Goal: Information Seeking & Learning: Learn about a topic

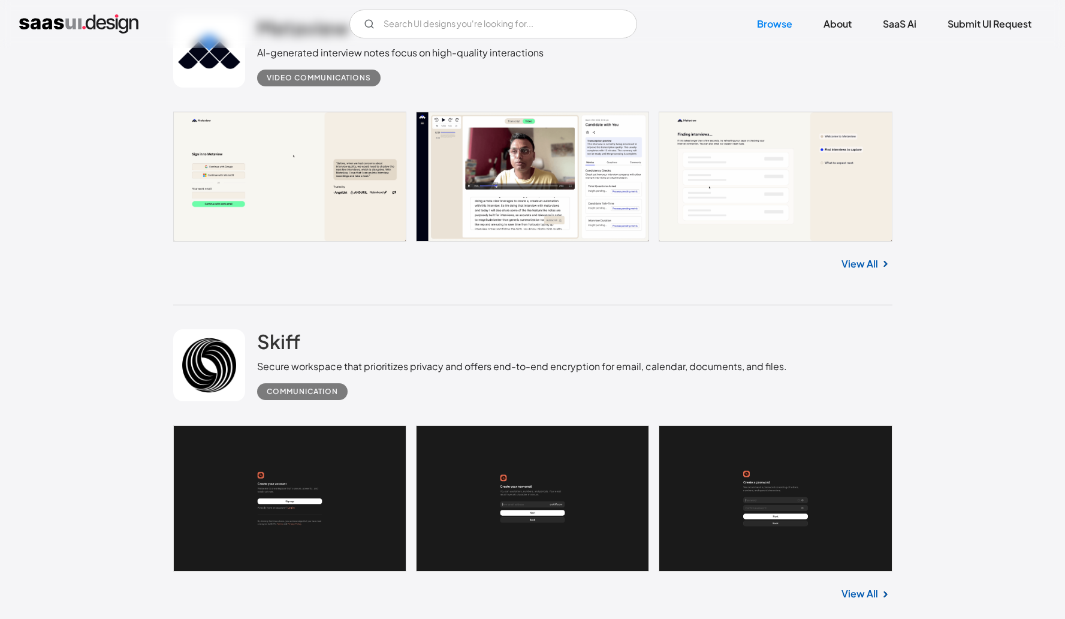
scroll to position [2022, 0]
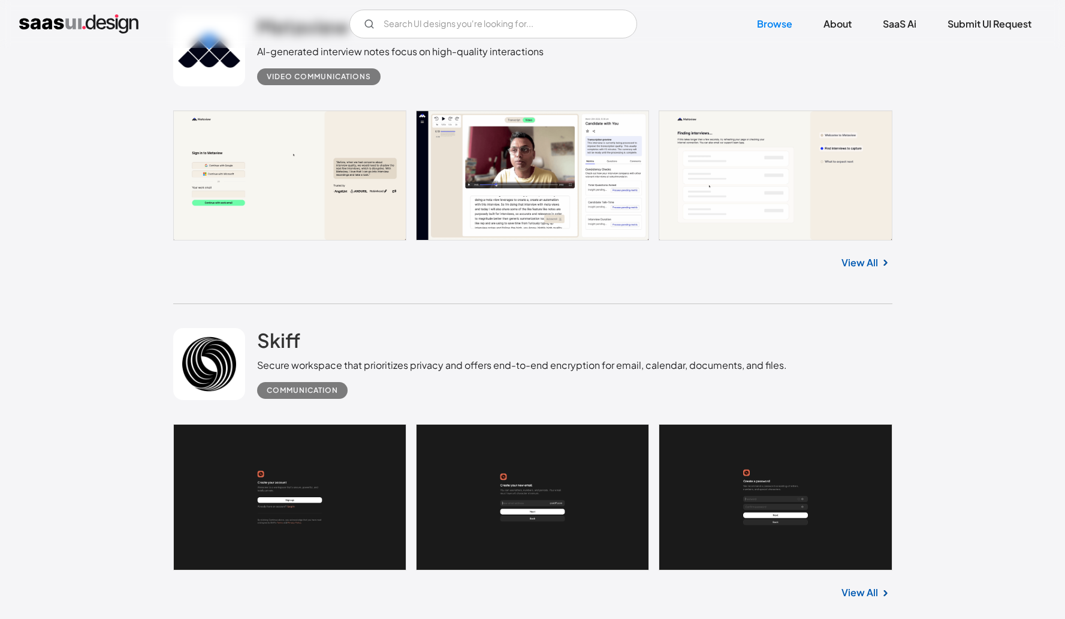
click at [550, 152] on link at bounding box center [532, 174] width 719 height 129
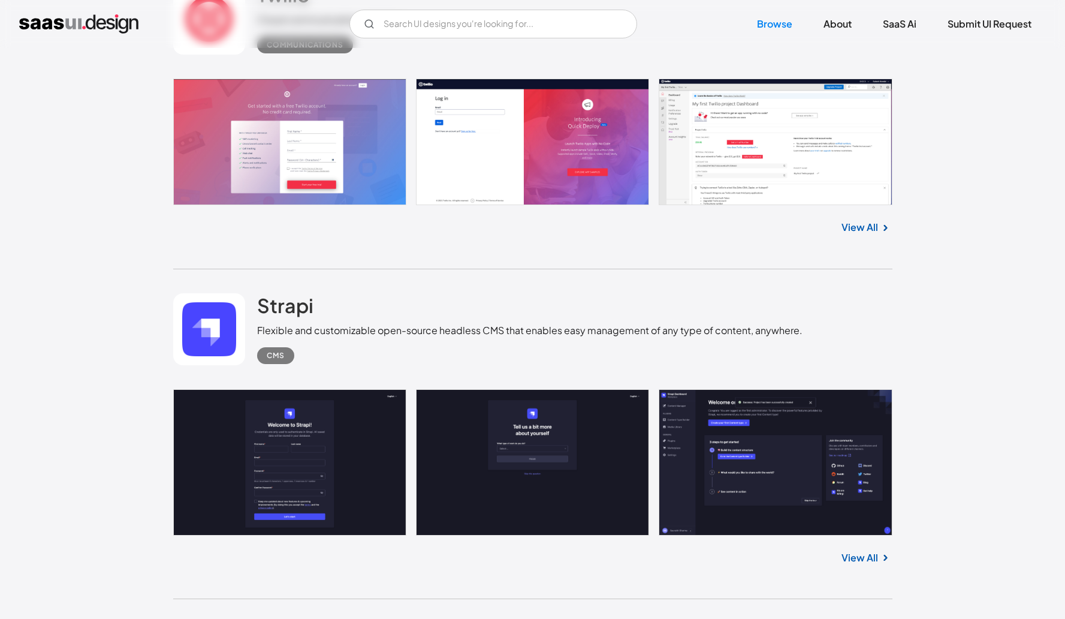
scroll to position [2976, 0]
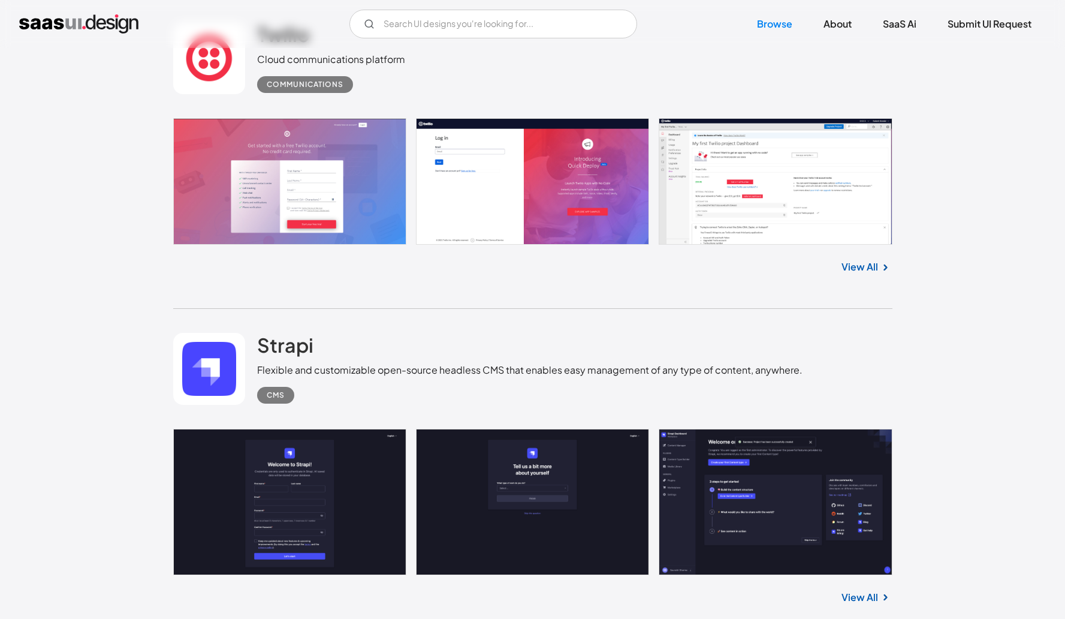
click at [284, 163] on link at bounding box center [532, 181] width 719 height 126
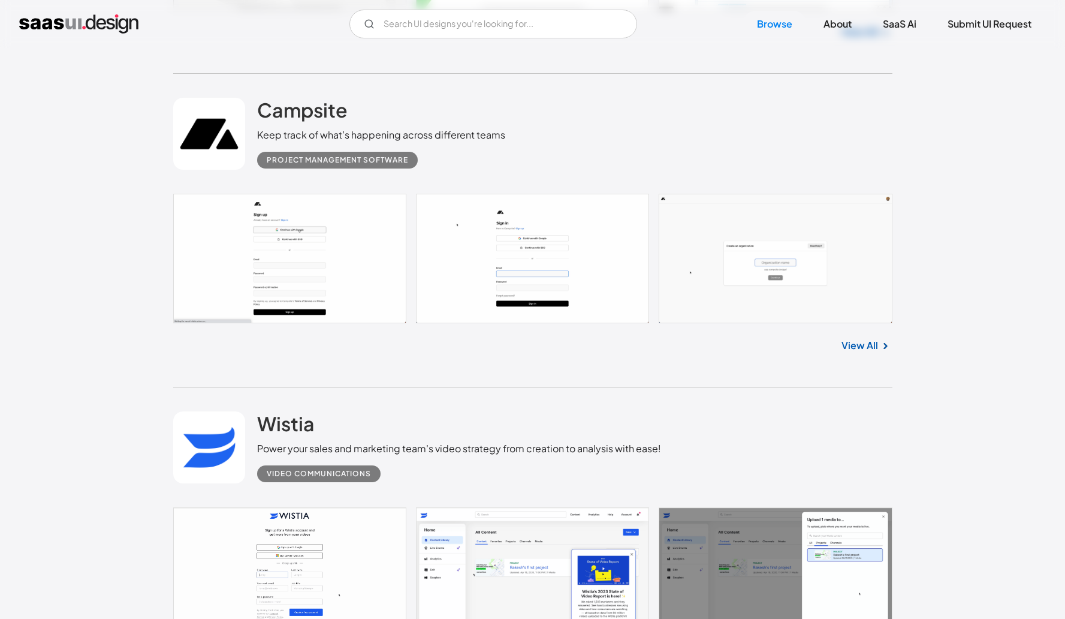
scroll to position [3851, 0]
click at [343, 278] on link at bounding box center [532, 258] width 719 height 129
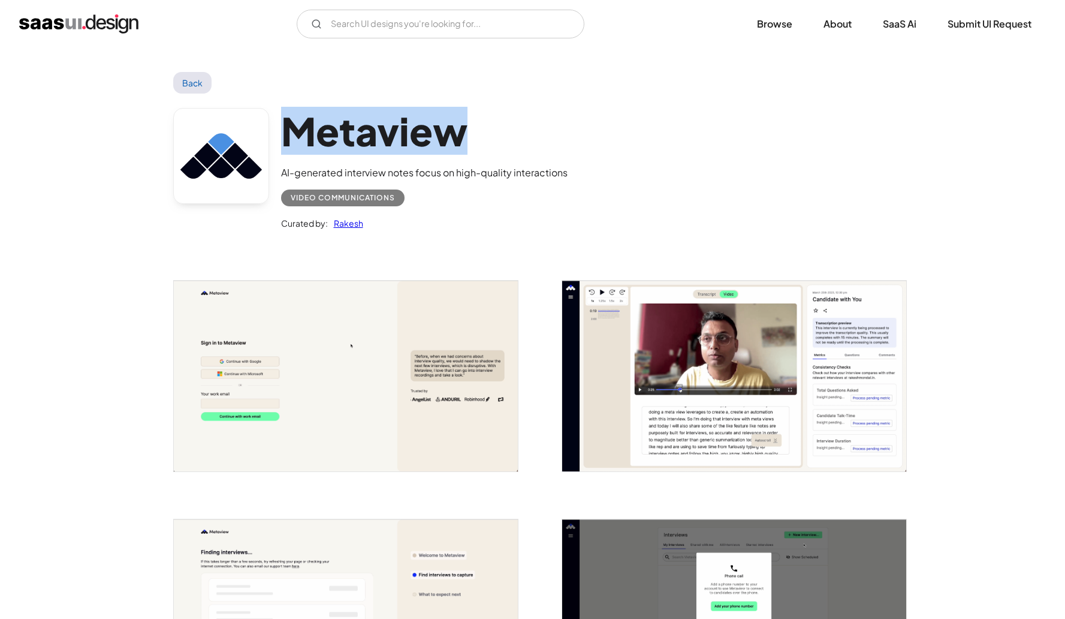
drag, startPoint x: 462, startPoint y: 129, endPoint x: 285, endPoint y: 125, distance: 176.9
click at [285, 125] on h1 "Metaview" at bounding box center [424, 131] width 287 height 46
copy h1 "Metaview"
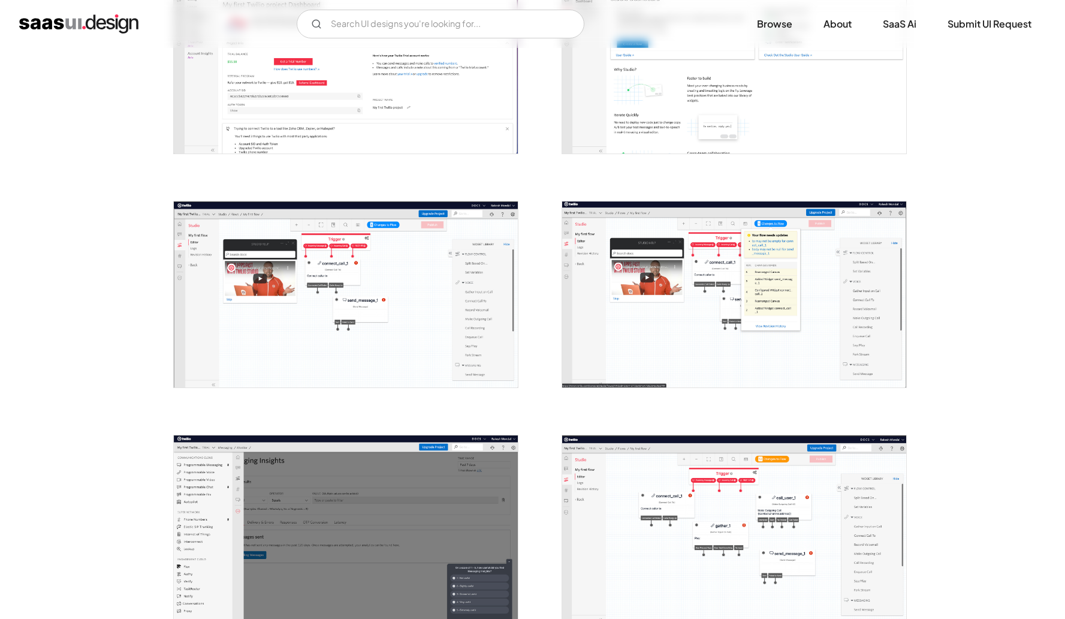
scroll to position [328, 0]
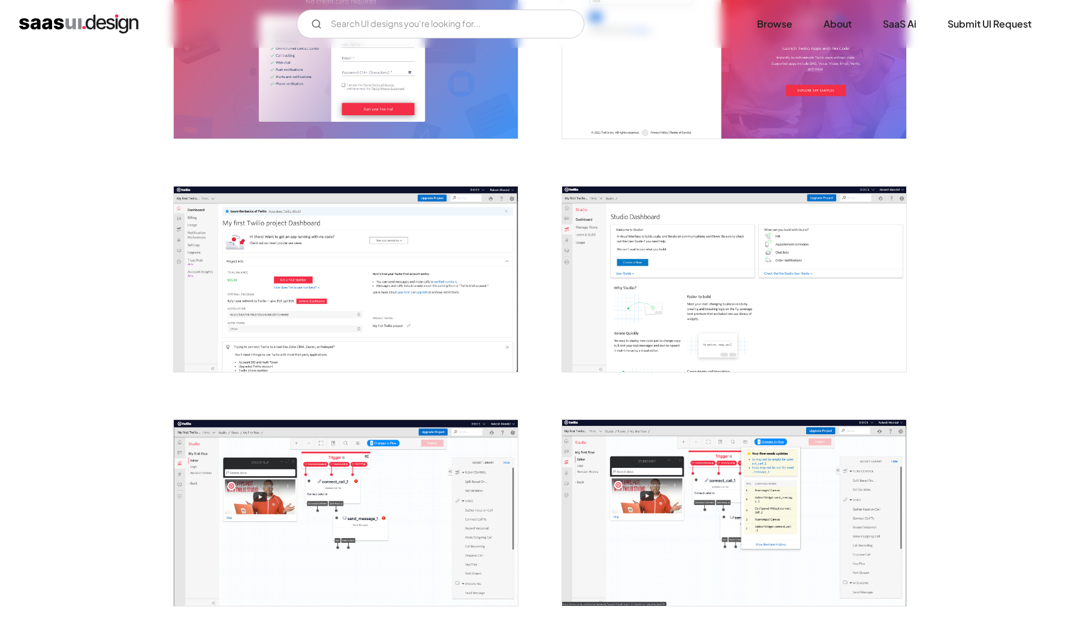
click at [406, 240] on img "open lightbox" at bounding box center [346, 278] width 344 height 185
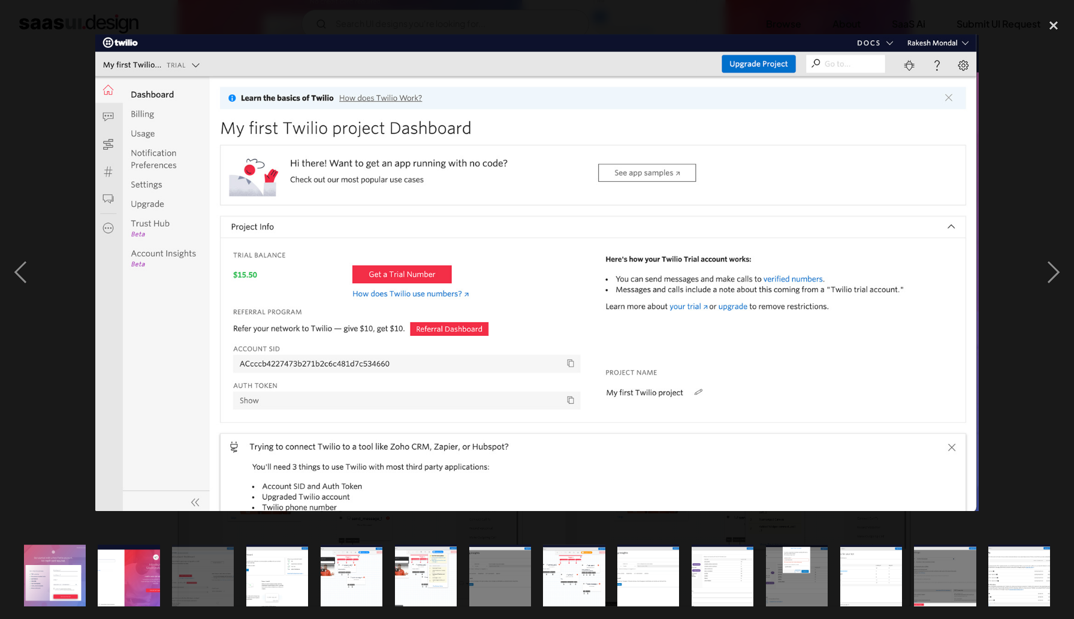
click at [49, 153] on div at bounding box center [537, 273] width 1074 height 520
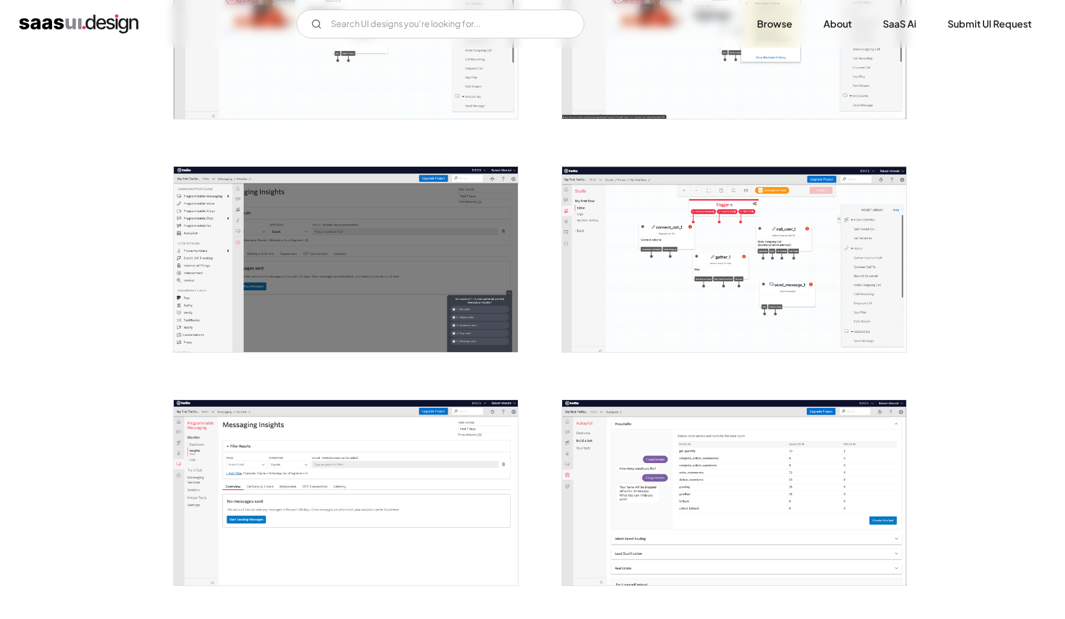
scroll to position [897, 0]
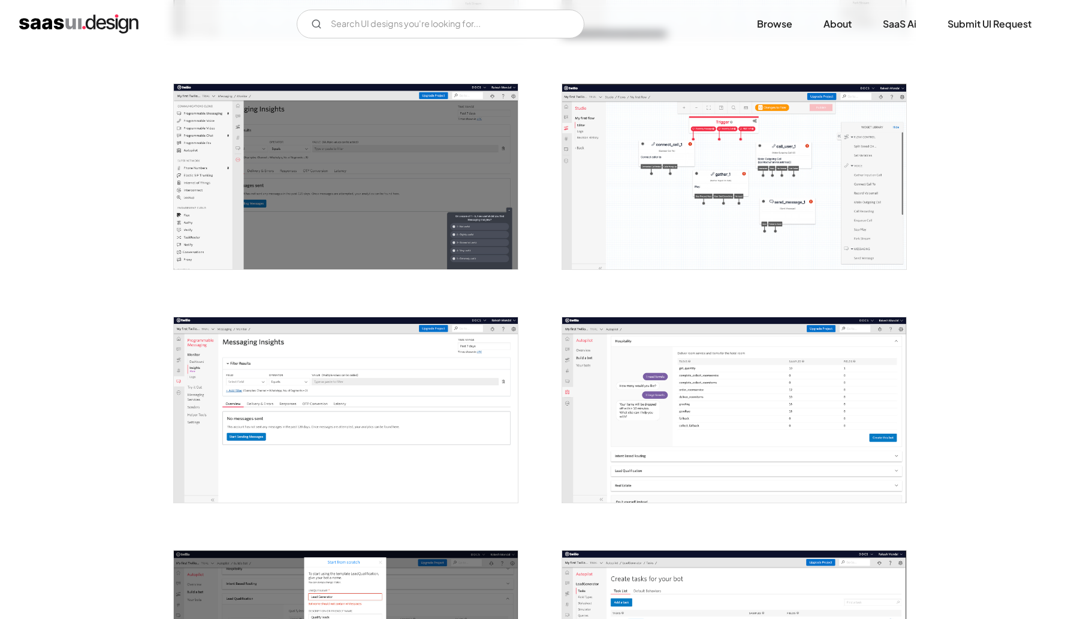
click at [198, 193] on img "open lightbox" at bounding box center [346, 176] width 344 height 185
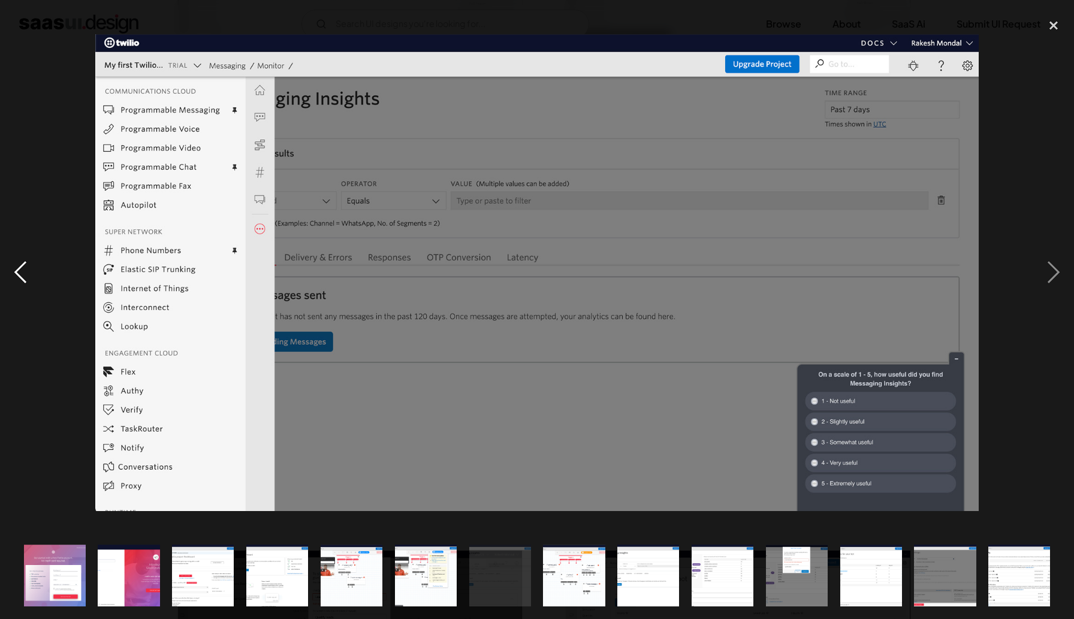
click at [5, 168] on div "previous image" at bounding box center [20, 273] width 41 height 520
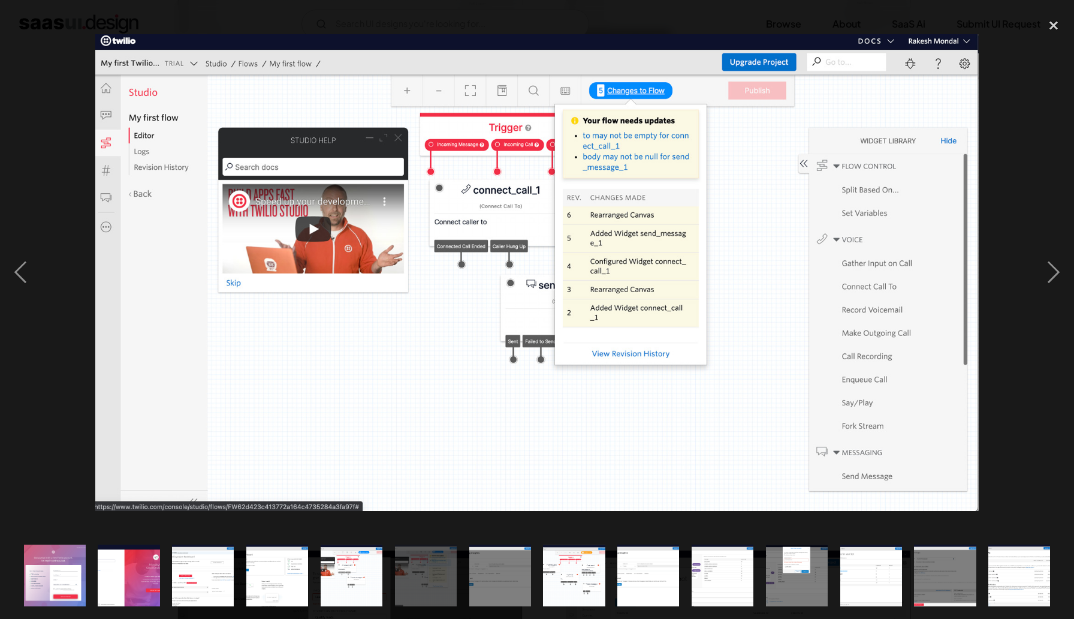
click at [58, 126] on div at bounding box center [537, 273] width 1074 height 520
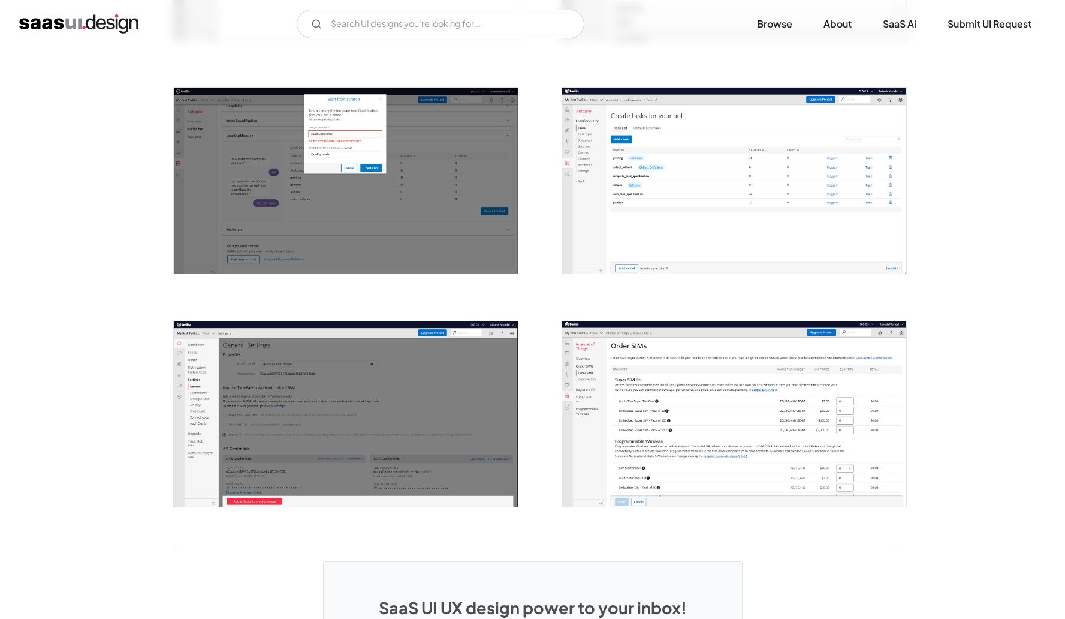
scroll to position [1681, 0]
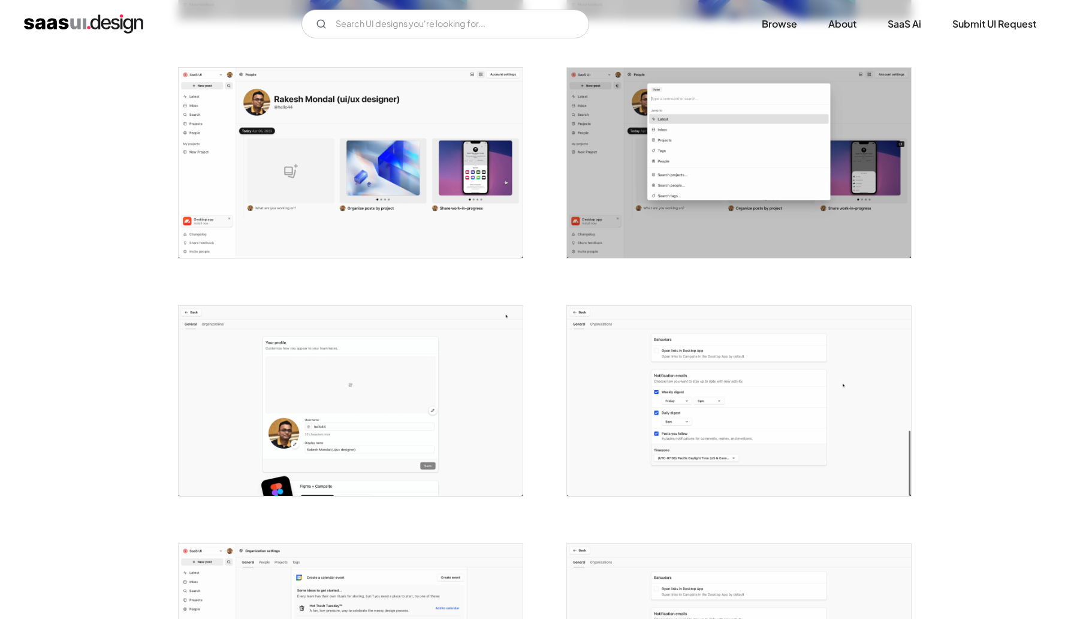
scroll to position [1809, 0]
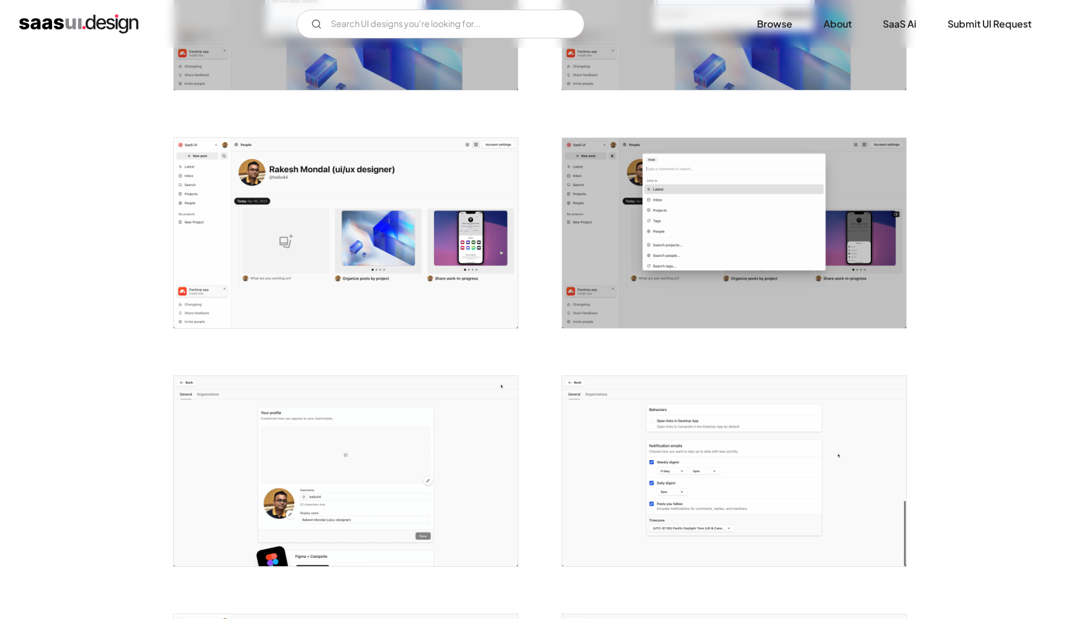
click at [747, 223] on img "open lightbox" at bounding box center [734, 233] width 344 height 190
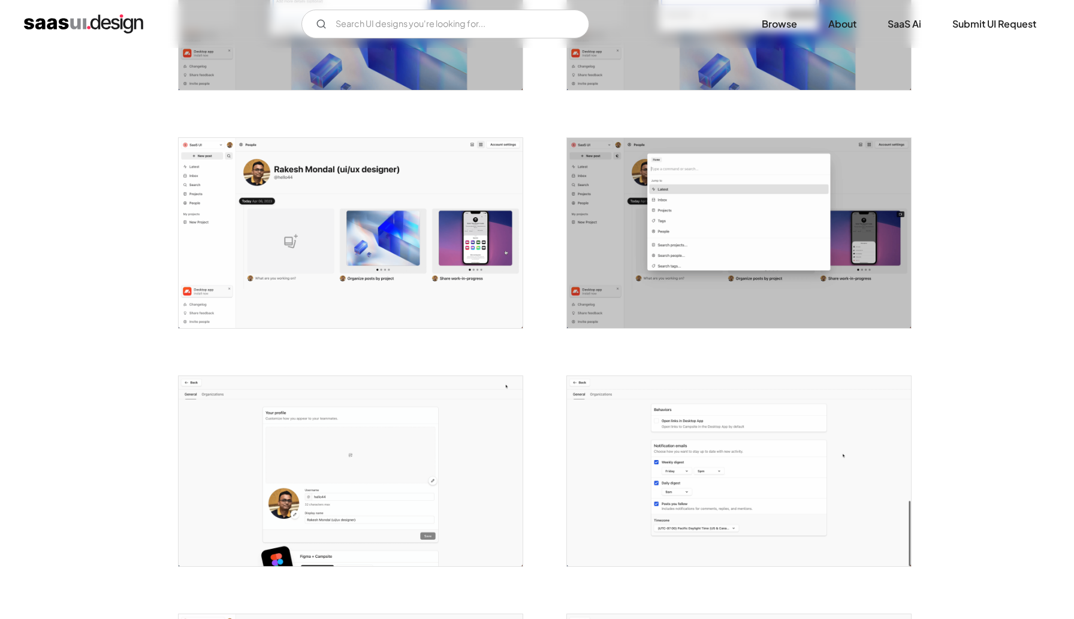
scroll to position [0, 0]
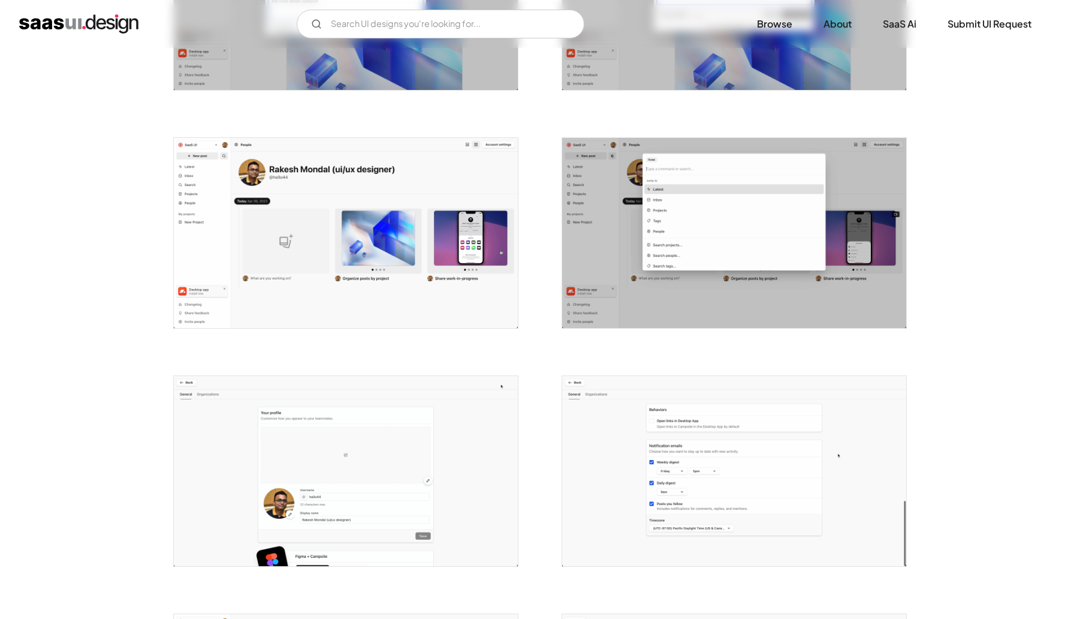
click at [335, 254] on img "open lightbox" at bounding box center [346, 233] width 344 height 190
click at [376, 385] on img "open lightbox" at bounding box center [346, 471] width 344 height 190
click at [597, 403] on img "open lightbox" at bounding box center [734, 471] width 344 height 190
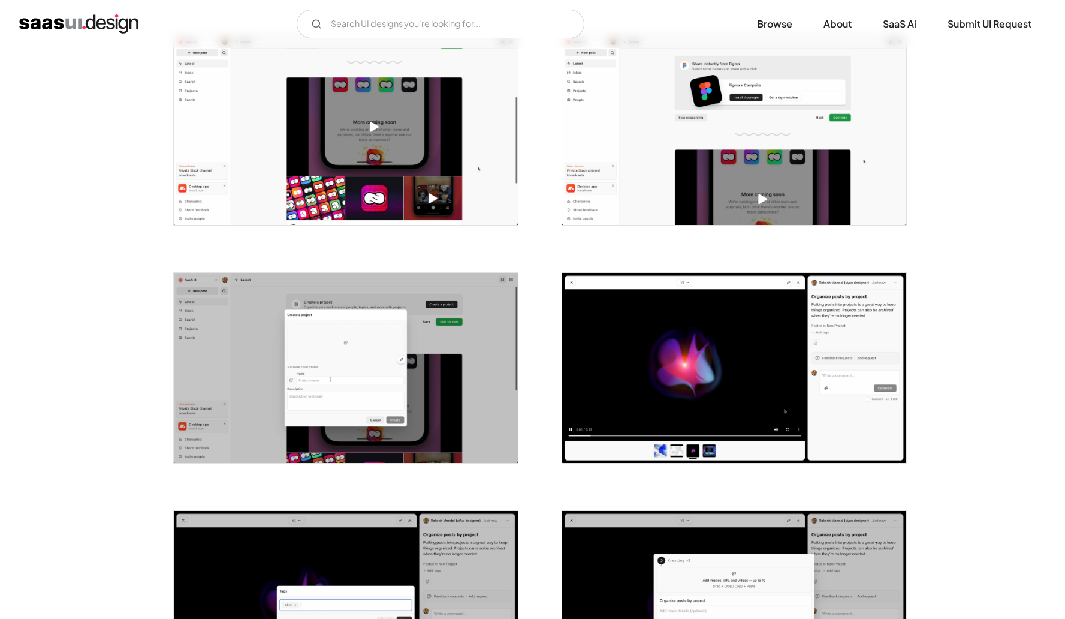
scroll to position [622, 0]
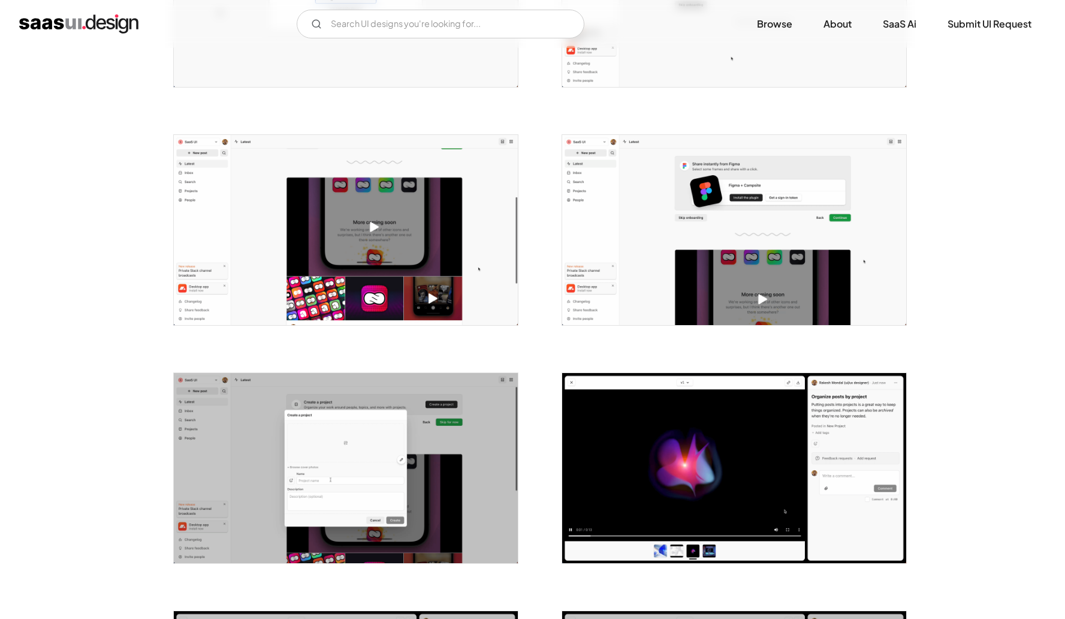
click at [628, 302] on img "open lightbox" at bounding box center [734, 230] width 344 height 190
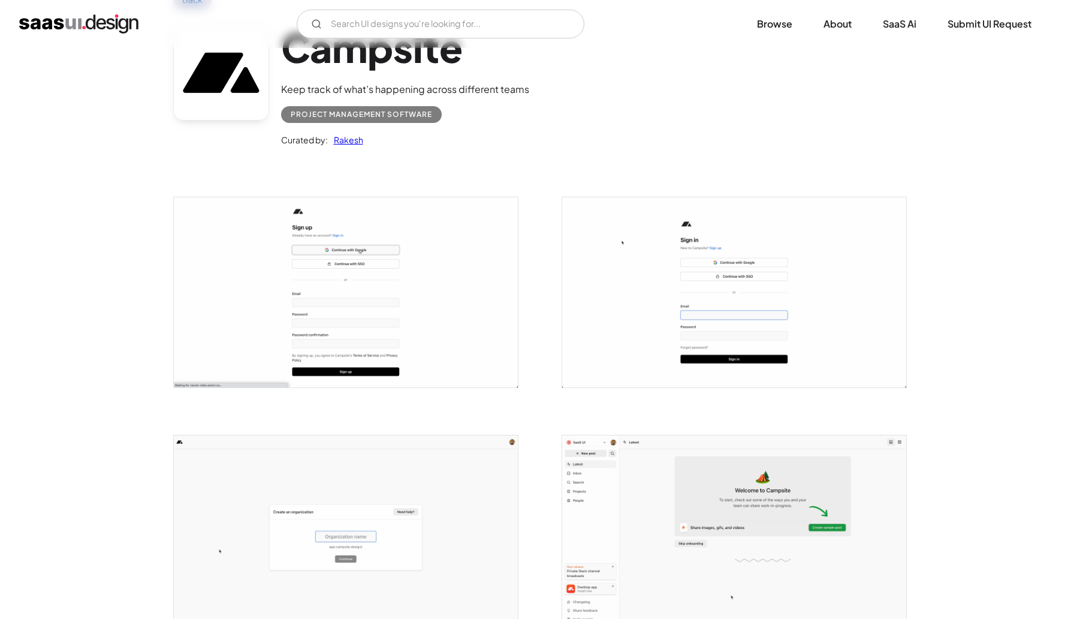
scroll to position [40, 0]
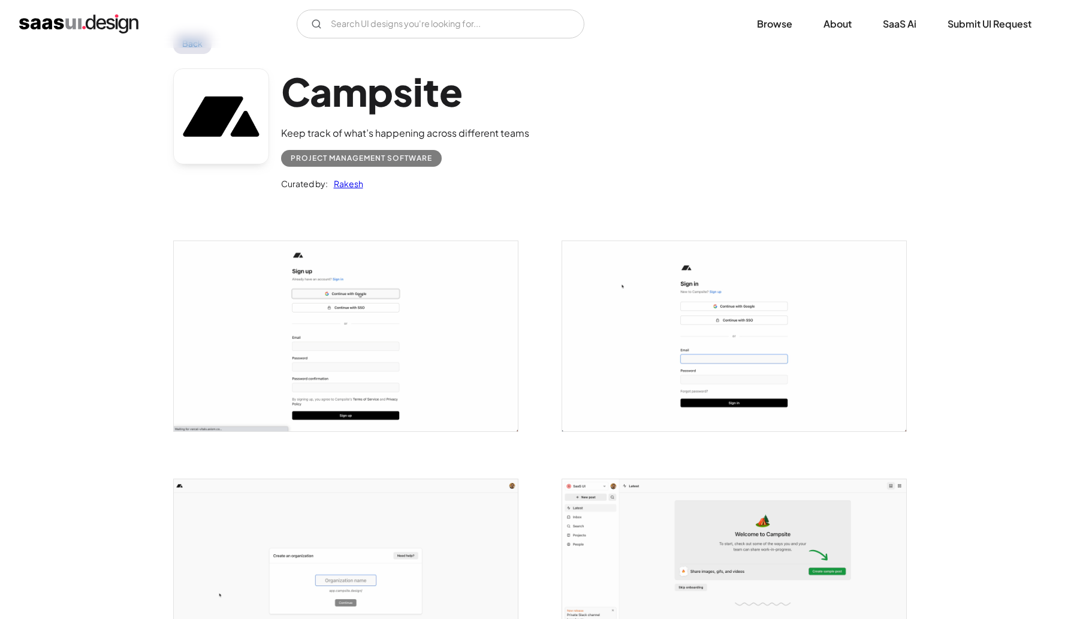
click at [456, 277] on img "open lightbox" at bounding box center [346, 336] width 344 height 190
click at [617, 327] on img "open lightbox" at bounding box center [734, 336] width 344 height 190
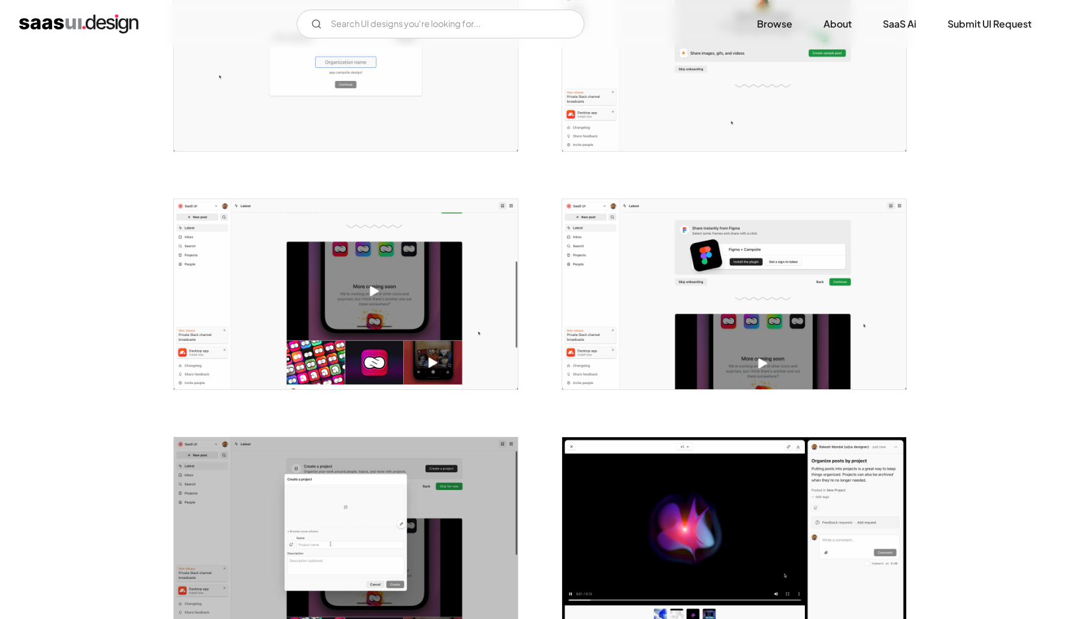
scroll to position [877, 0]
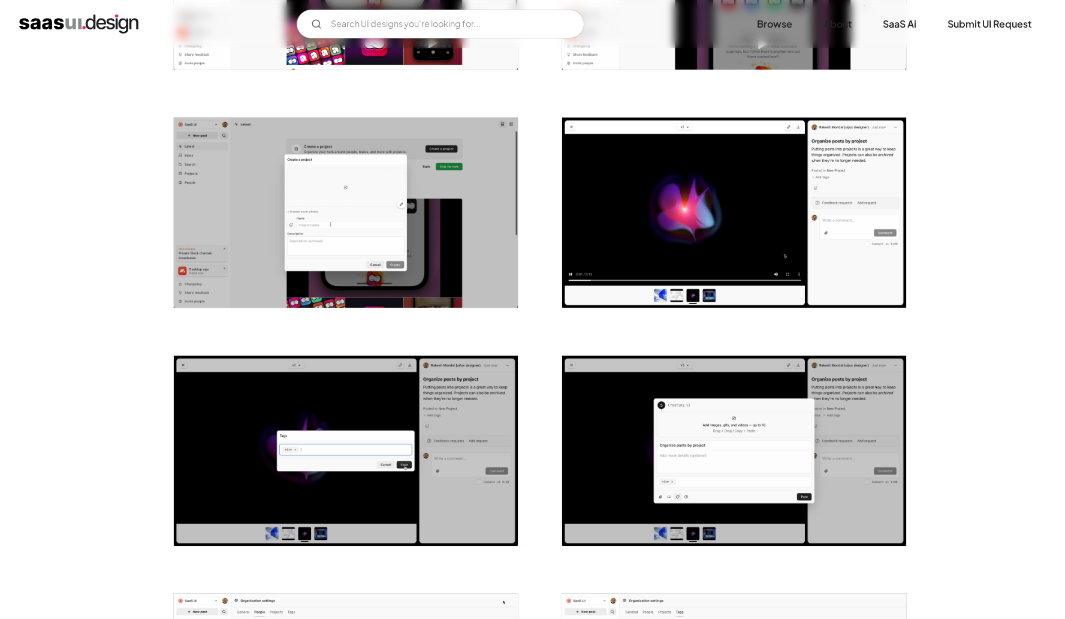
click at [352, 393] on img "open lightbox" at bounding box center [346, 450] width 344 height 190
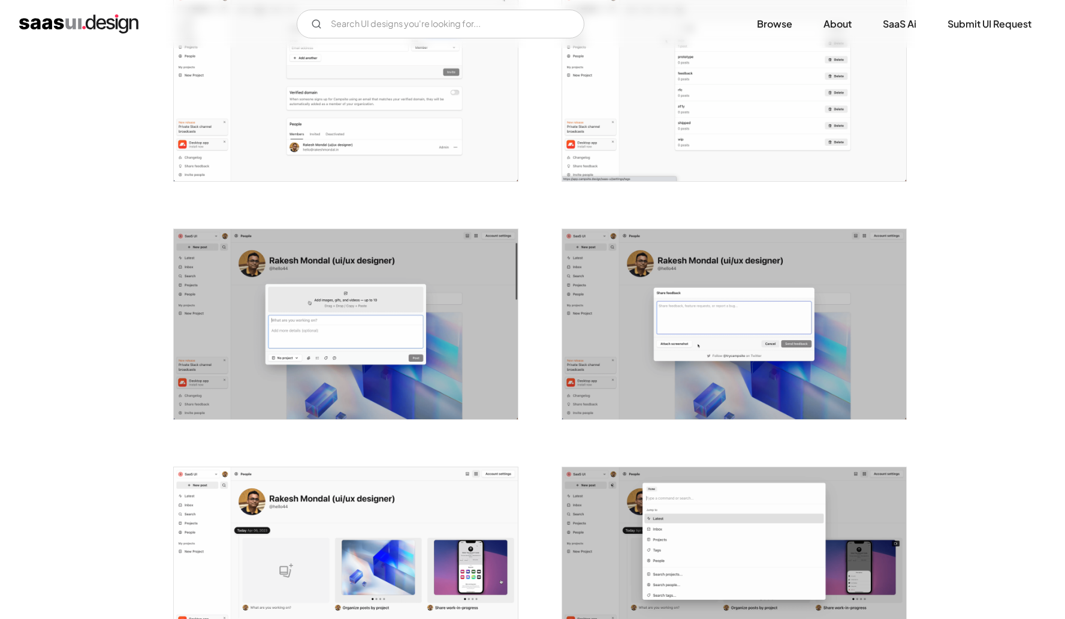
scroll to position [1504, 0]
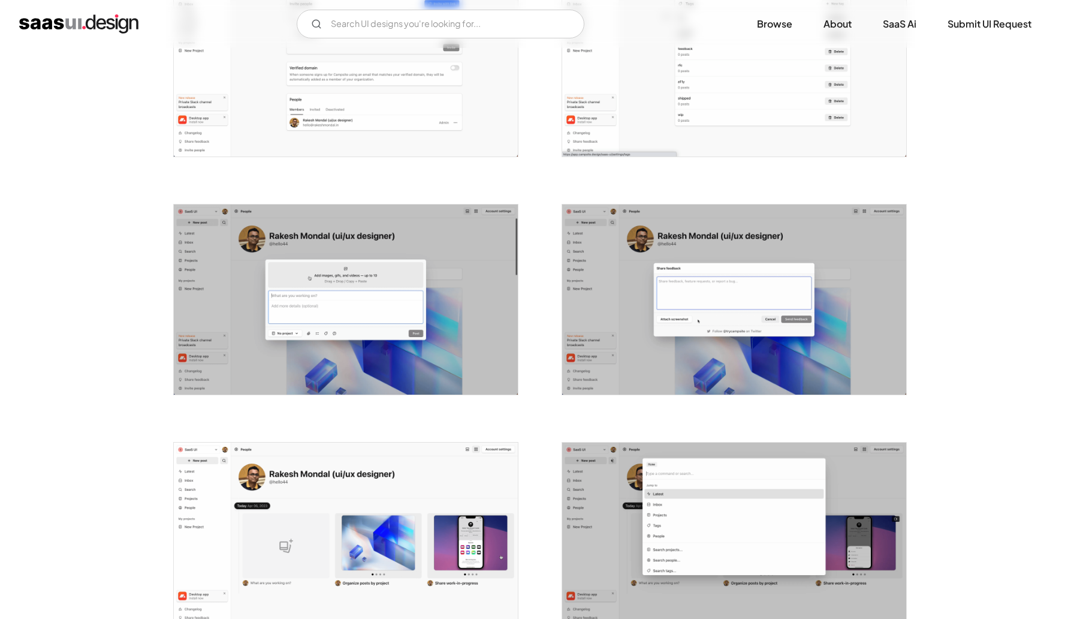
click at [346, 375] on img "open lightbox" at bounding box center [346, 299] width 344 height 190
click at [389, 469] on img "open lightbox" at bounding box center [346, 537] width 344 height 190
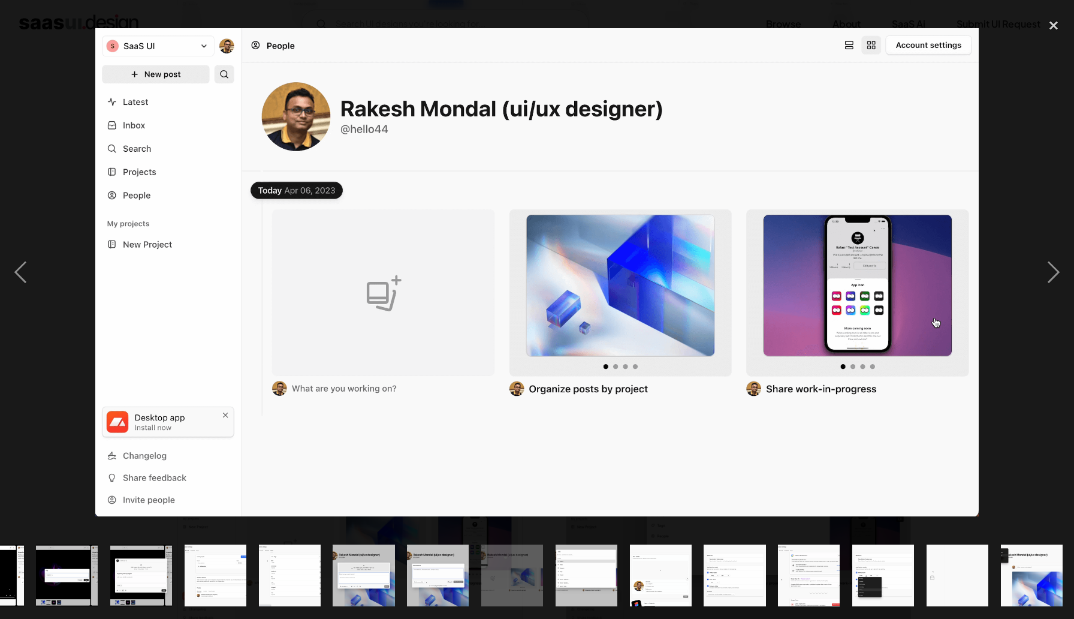
scroll to position [0, 571]
